Goal: Transaction & Acquisition: Purchase product/service

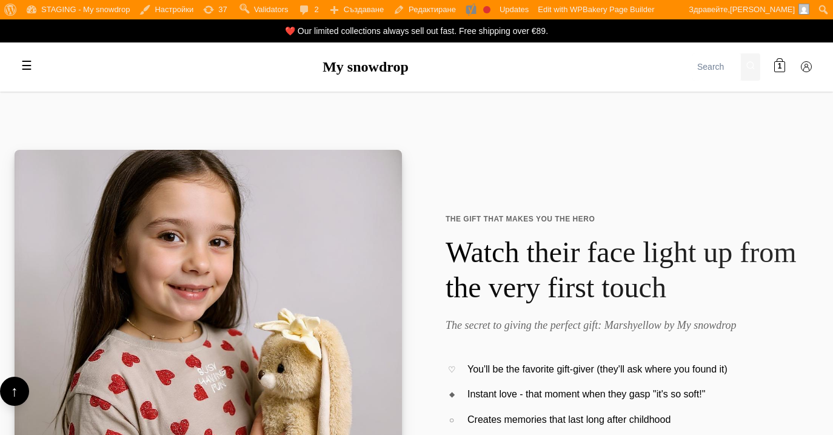
scroll to position [5806, 0]
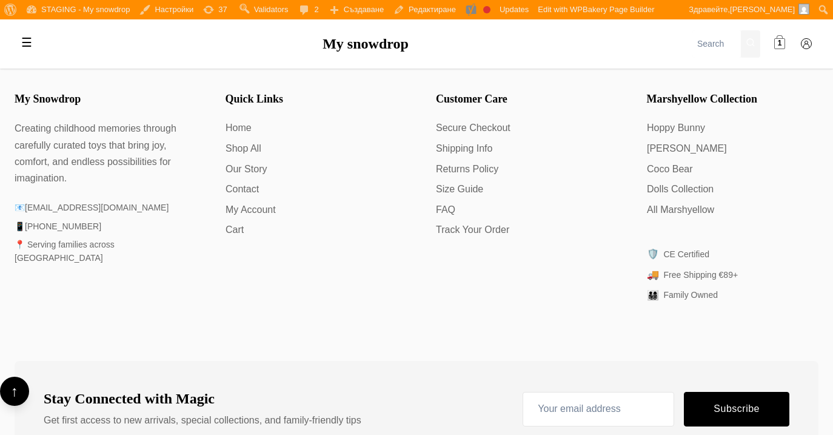
click at [778, 39] on span "1" at bounding box center [780, 44] width 4 height 12
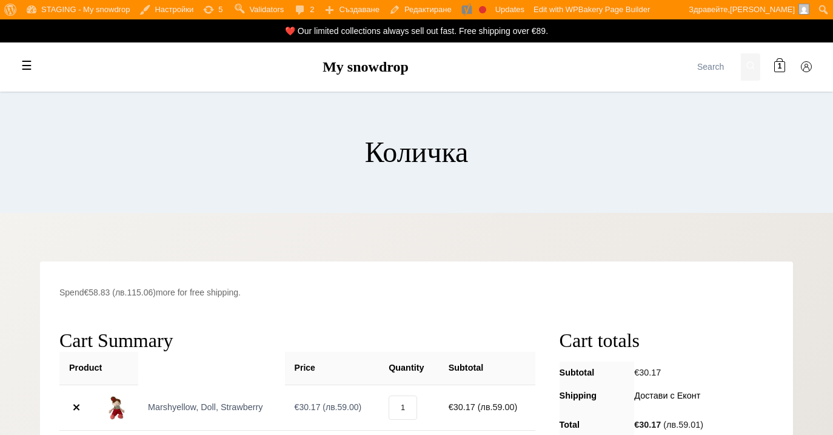
scroll to position [223, 0]
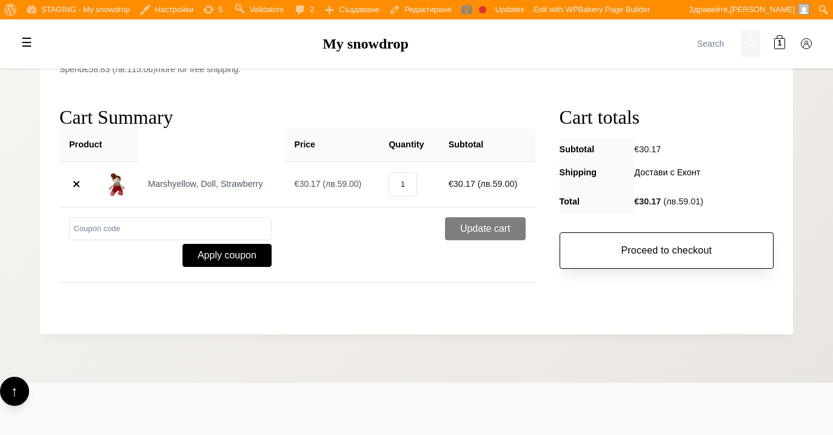
click at [635, 250] on link "Proceed to checkout" at bounding box center [666, 250] width 214 height 36
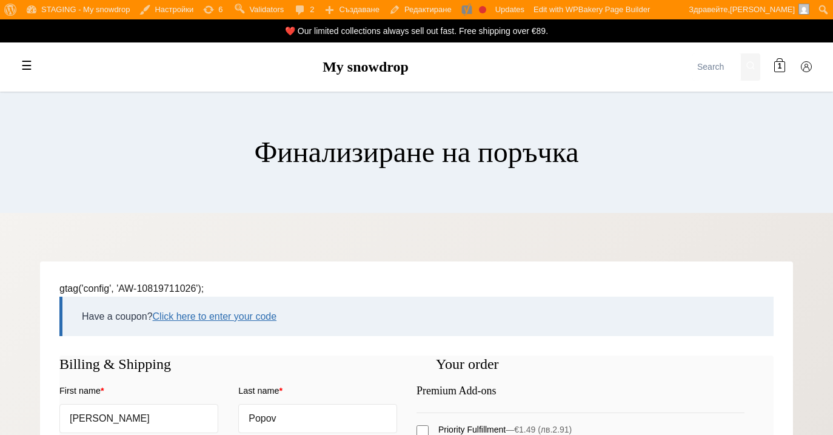
select select "BG-04"
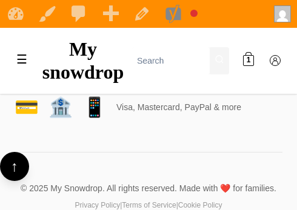
scroll to position [3030, 0]
